Goal: Find contact information: Obtain details needed to contact an individual or organization

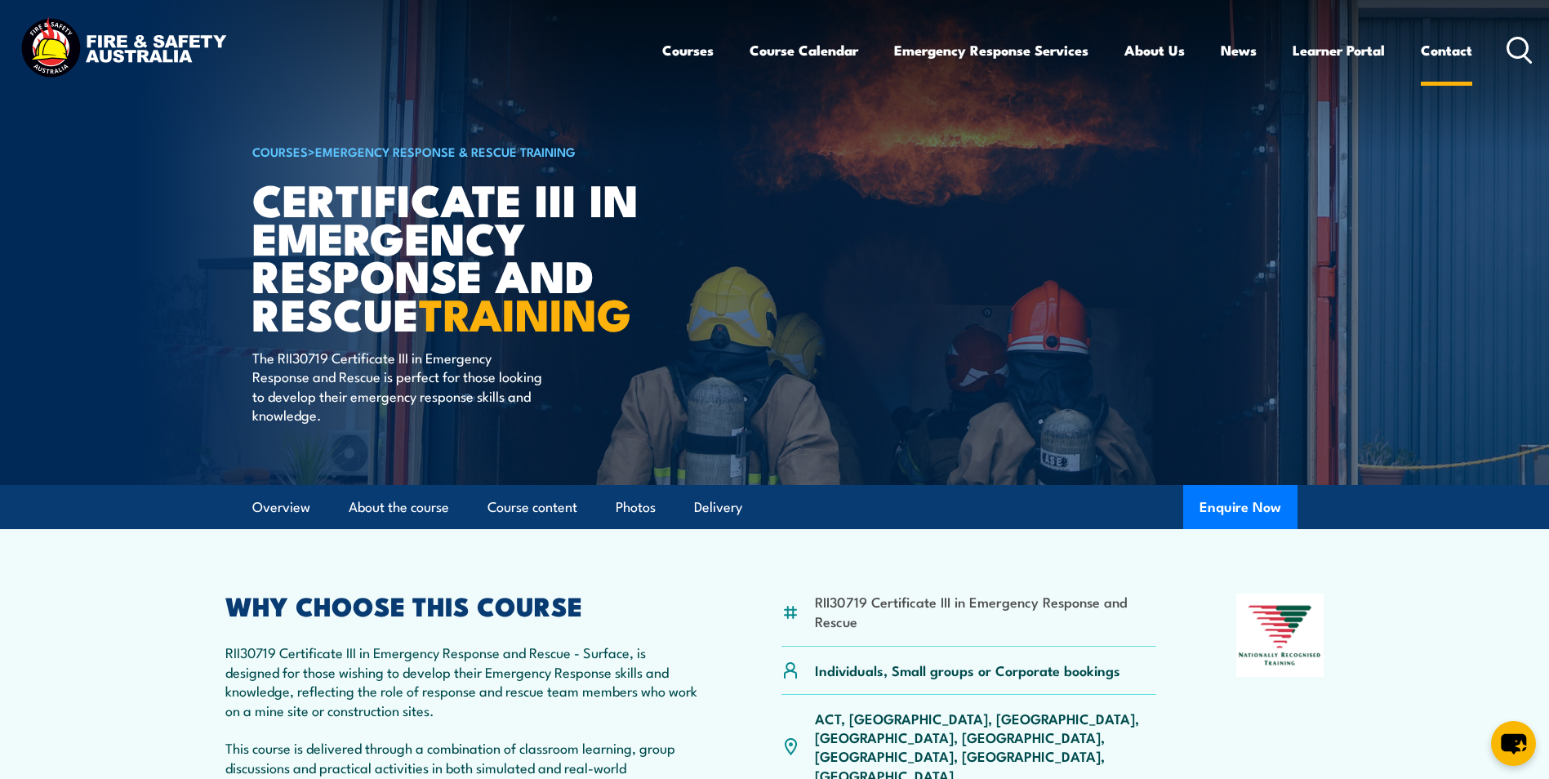
click at [1448, 54] on link "Contact" at bounding box center [1446, 50] width 51 height 43
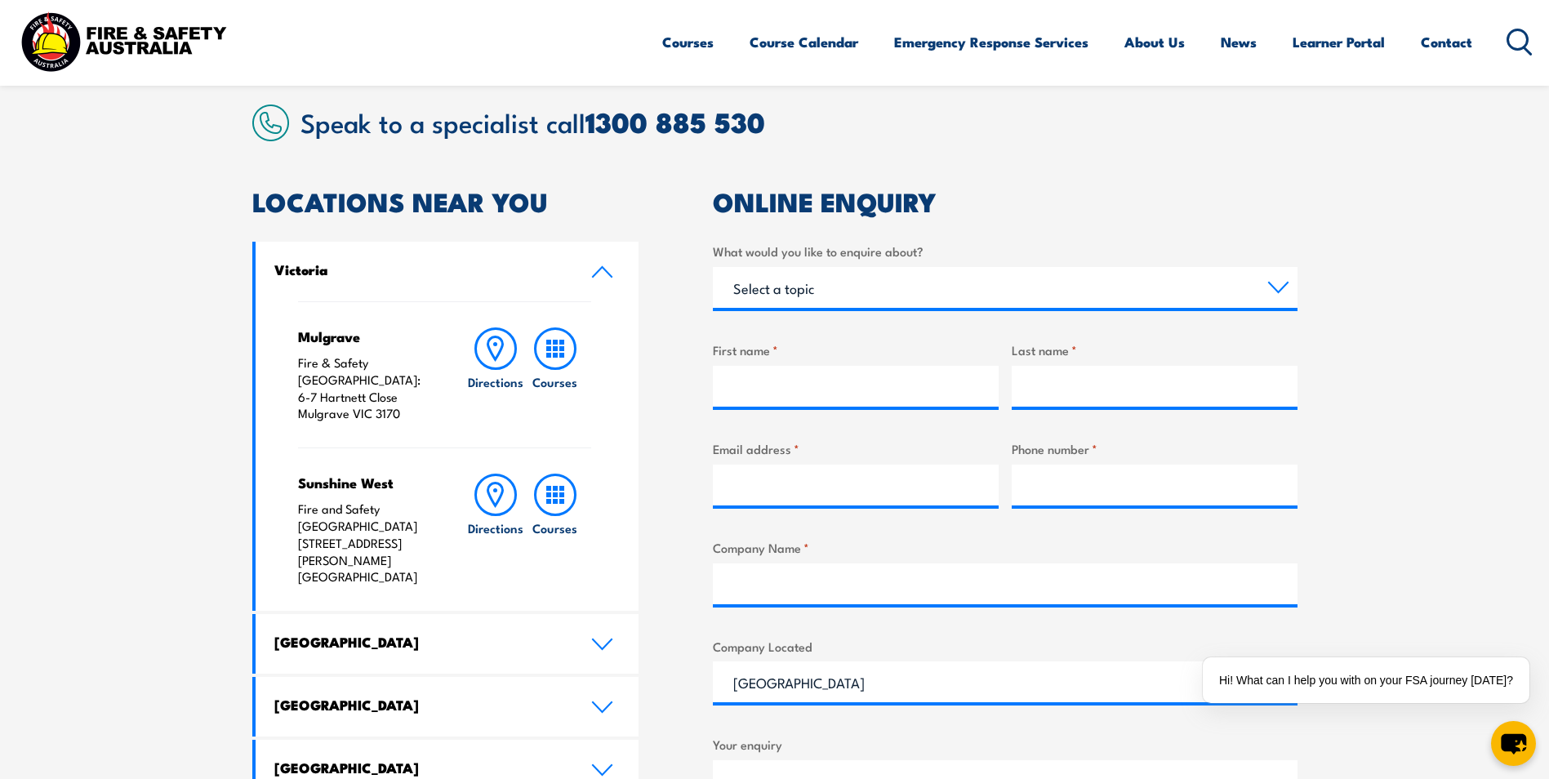
scroll to position [485, 0]
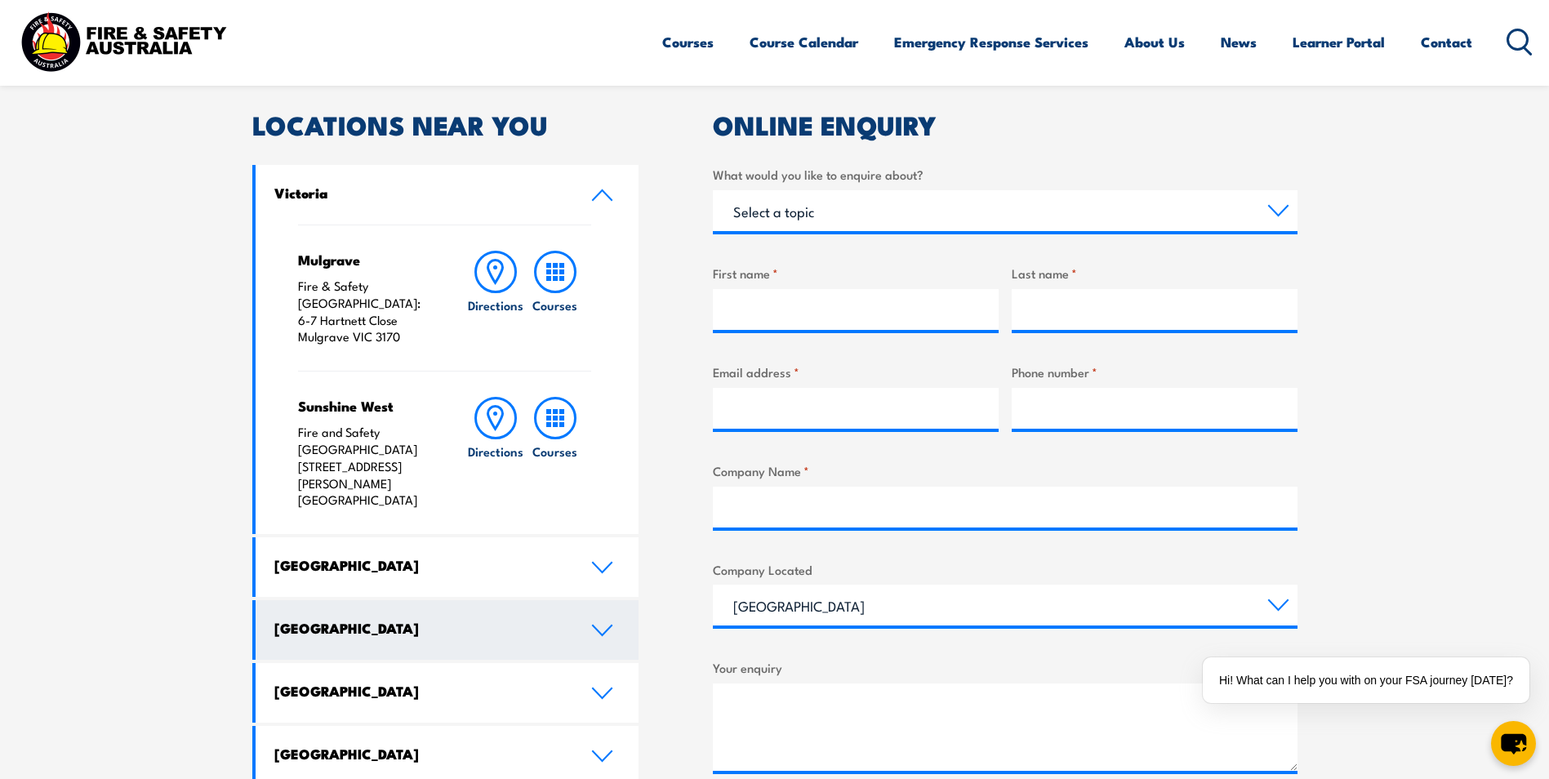
click at [599, 624] on icon at bounding box center [602, 630] width 22 height 13
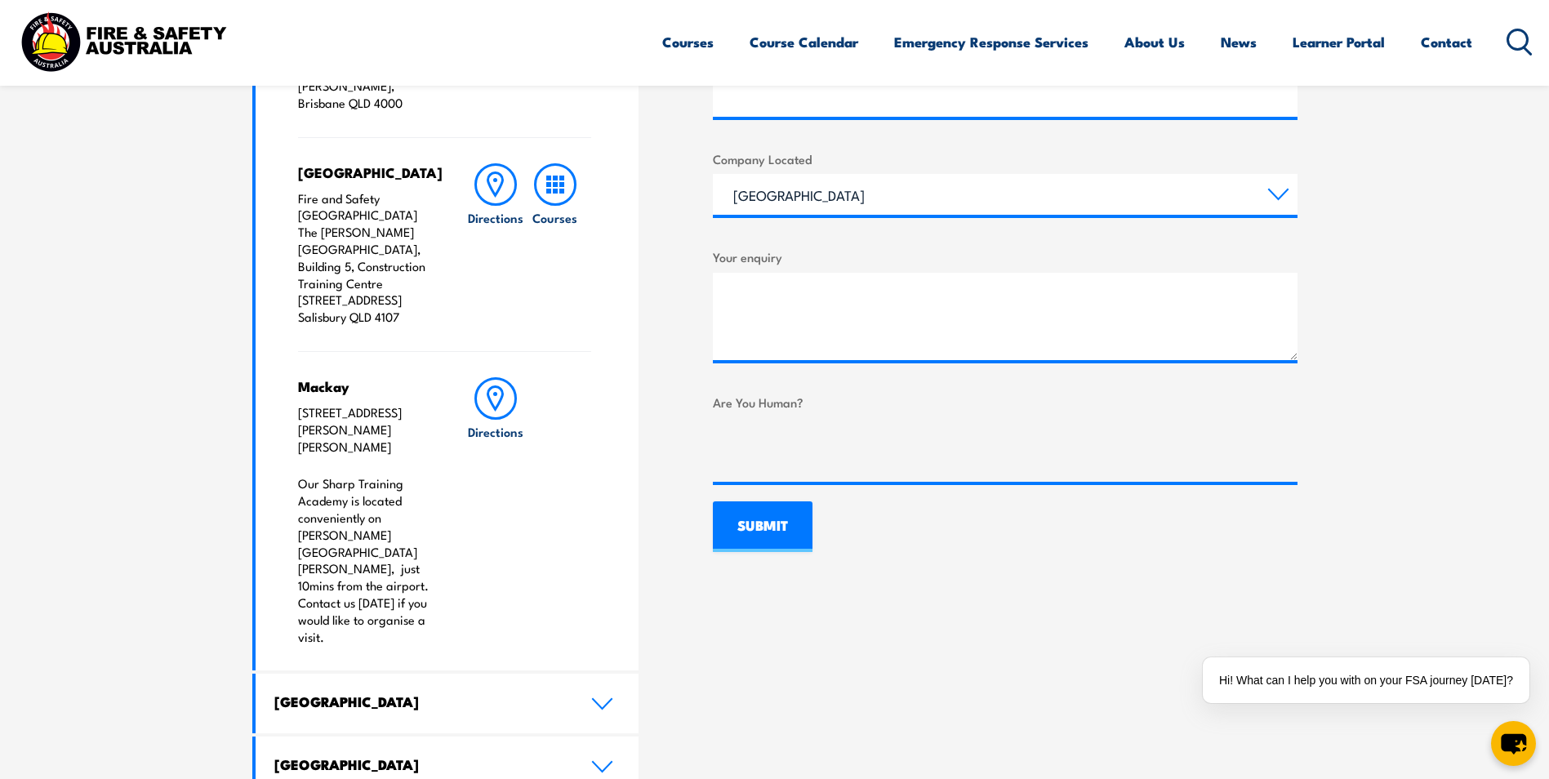
scroll to position [898, 0]
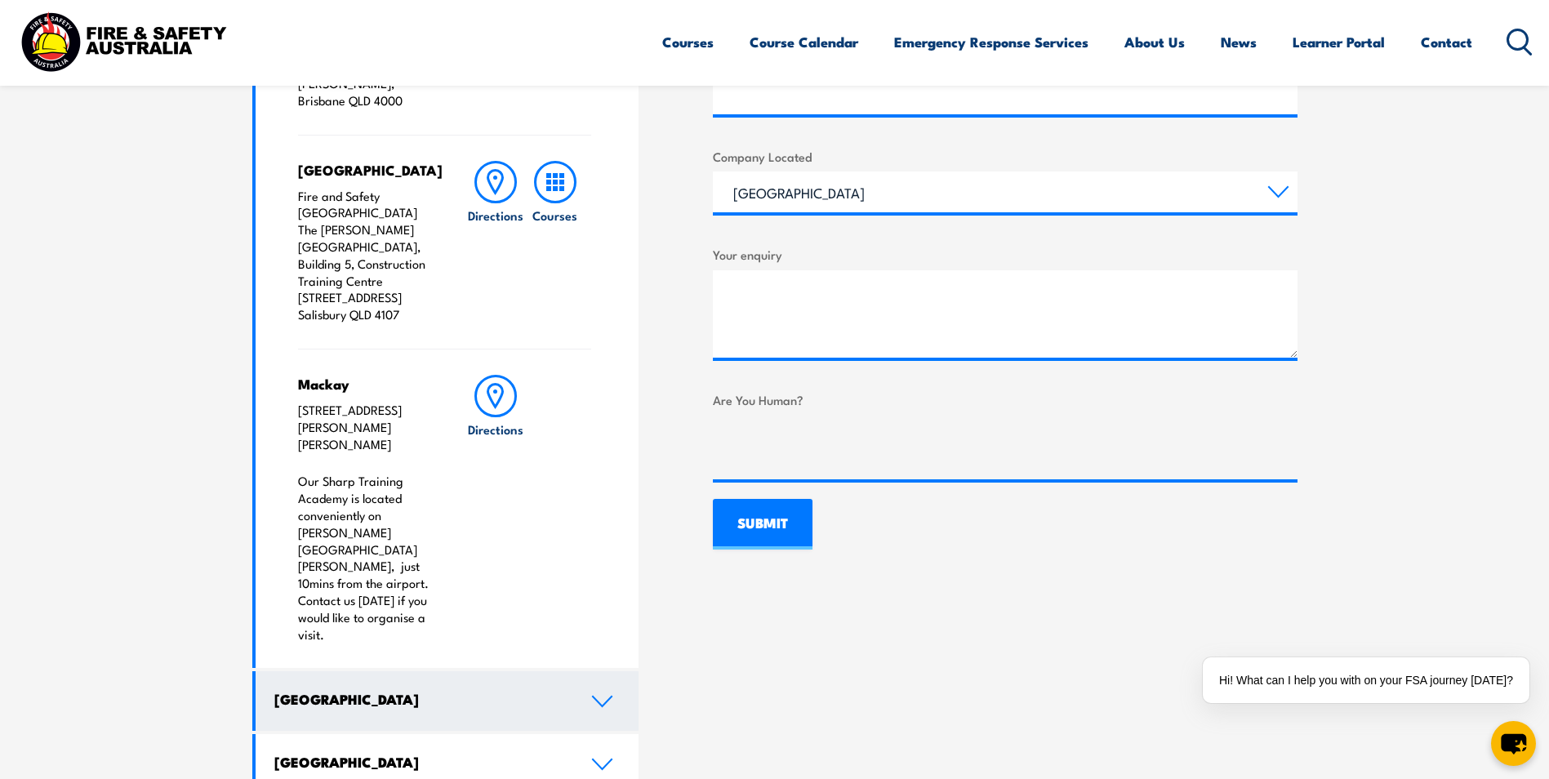
click at [590, 671] on link "[GEOGRAPHIC_DATA]" at bounding box center [448, 701] width 384 height 60
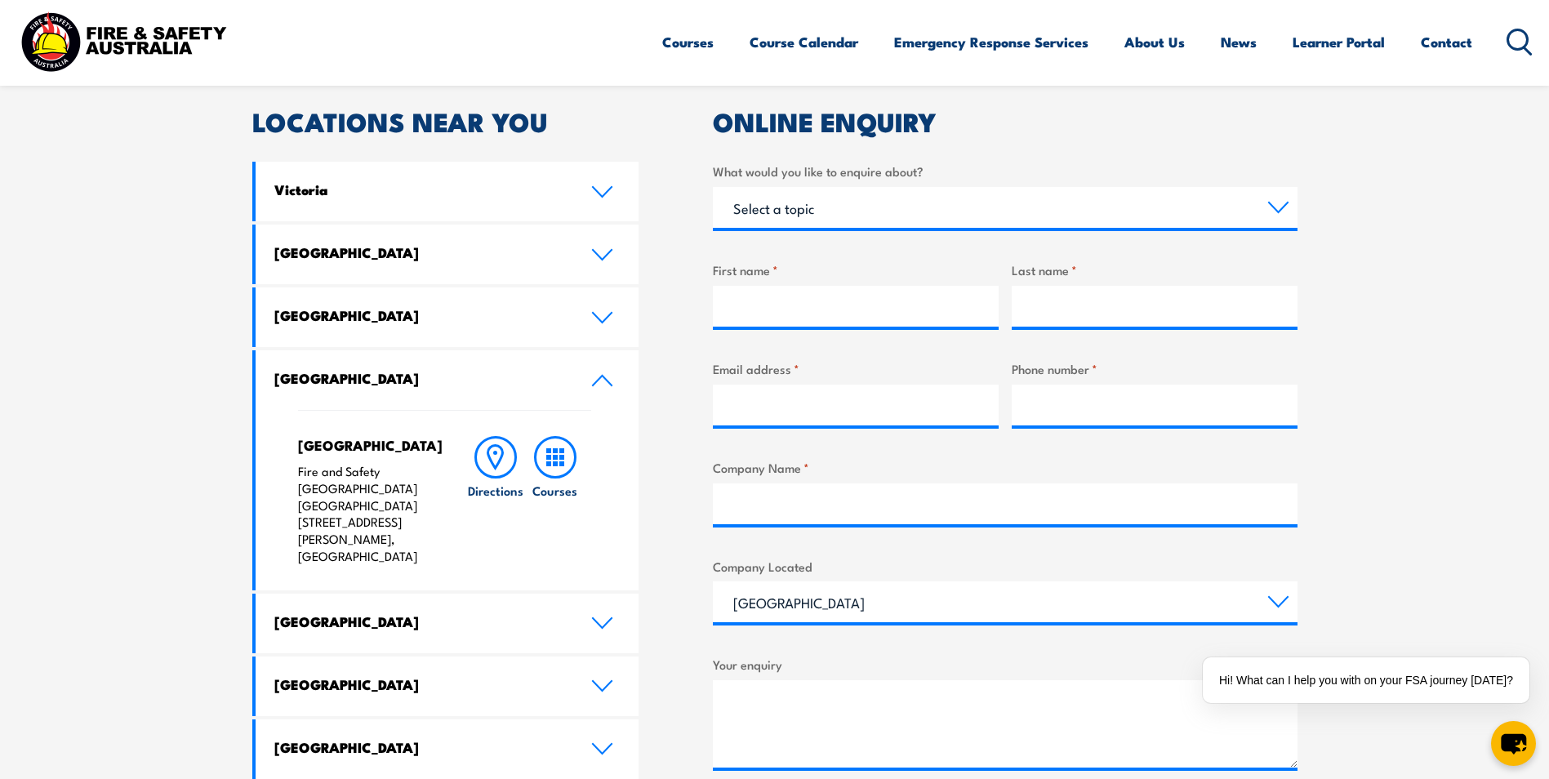
scroll to position [486, 0]
